Goal: Information Seeking & Learning: Learn about a topic

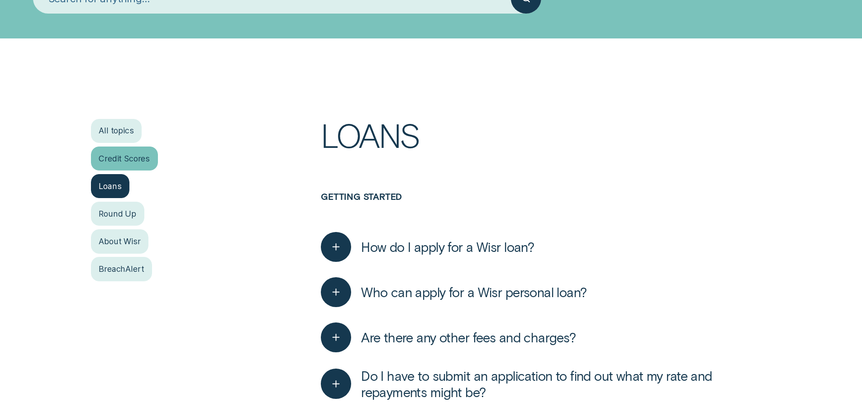
click at [126, 161] on div "Credit Scores" at bounding box center [124, 159] width 67 height 24
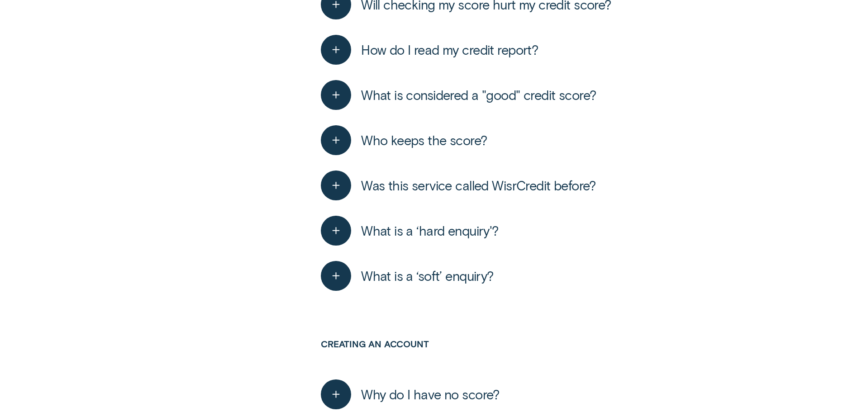
scroll to position [588, 0]
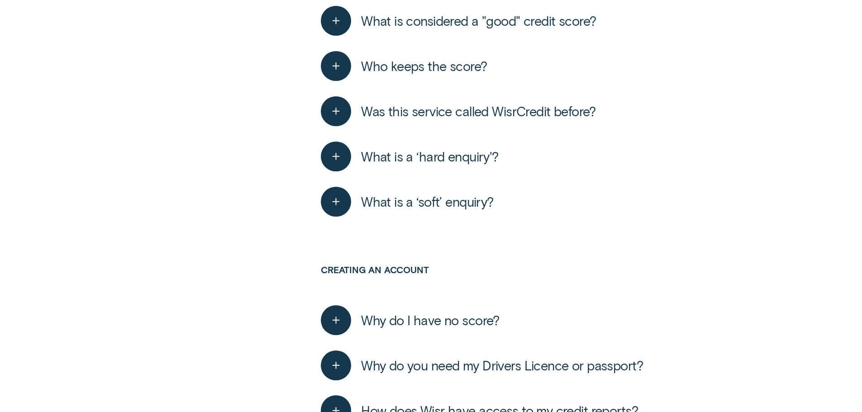
click at [423, 162] on span "What is a ‘hard enquiry'?" at bounding box center [429, 156] width 137 height 16
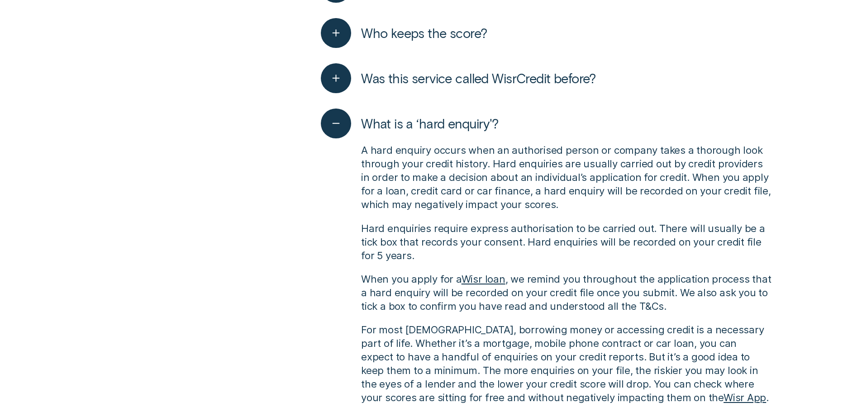
scroll to position [678, 0]
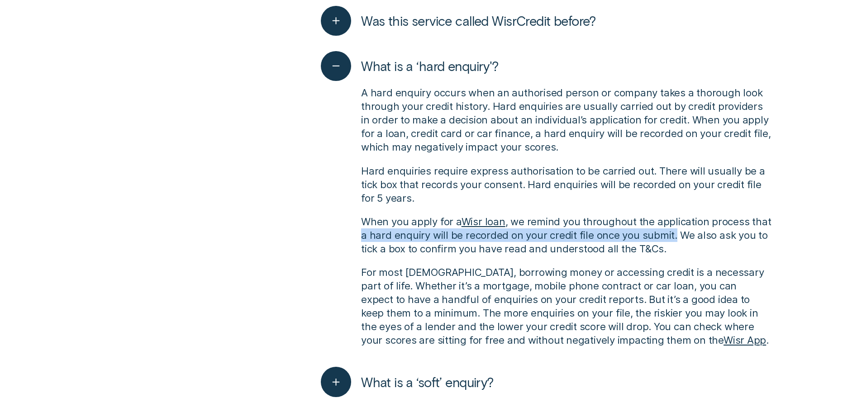
drag, startPoint x: 672, startPoint y: 234, endPoint x: 358, endPoint y: 241, distance: 313.9
click at [358, 241] on div "A hard enquiry occurs when an authorised person or company takes a thorough loo…" at bounding box center [546, 216] width 450 height 271
copy p "a hard enquiry will be recorded on your credit file once you submit."
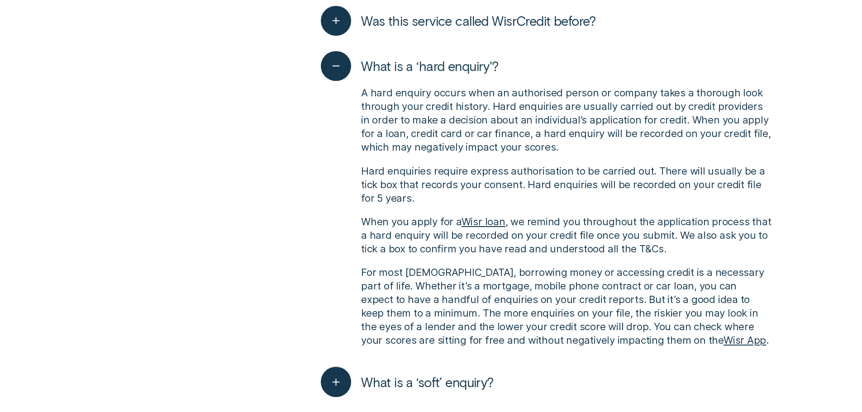
click at [665, 251] on p "When you apply for a Wisr loan , we remind you throughout the application proce…" at bounding box center [566, 235] width 410 height 41
drag, startPoint x: 684, startPoint y: 248, endPoint x: 336, endPoint y: 219, distance: 349.0
click at [350, 219] on div "A hard enquiry occurs when an authorised person or company takes a thorough loo…" at bounding box center [546, 216] width 450 height 271
copy p "When you apply for a Wisr loan , we remind you throughout the application proce…"
